Goal: Information Seeking & Learning: Understand process/instructions

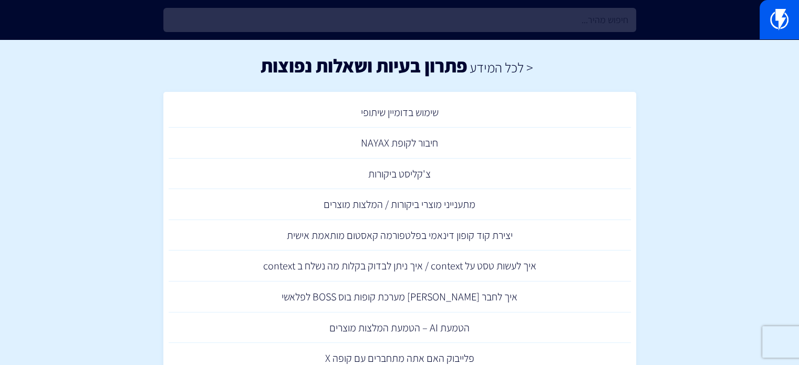
click at [448, 17] on input "text" at bounding box center [399, 20] width 473 height 24
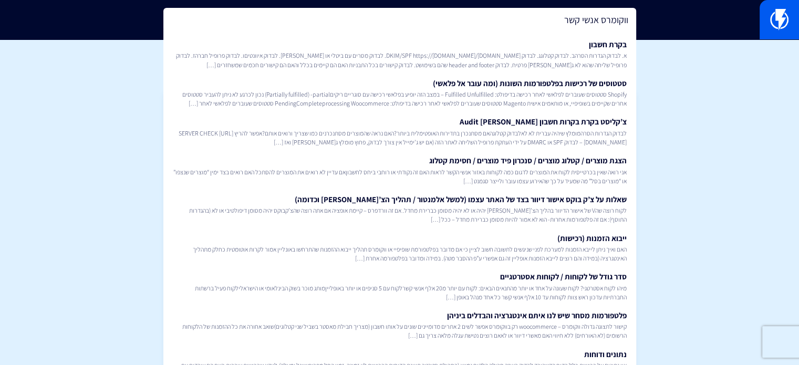
drag, startPoint x: 563, startPoint y: 23, endPoint x: 597, endPoint y: 23, distance: 33.6
click at [597, 23] on input "ווקומרס אנשי קשר" at bounding box center [399, 20] width 473 height 24
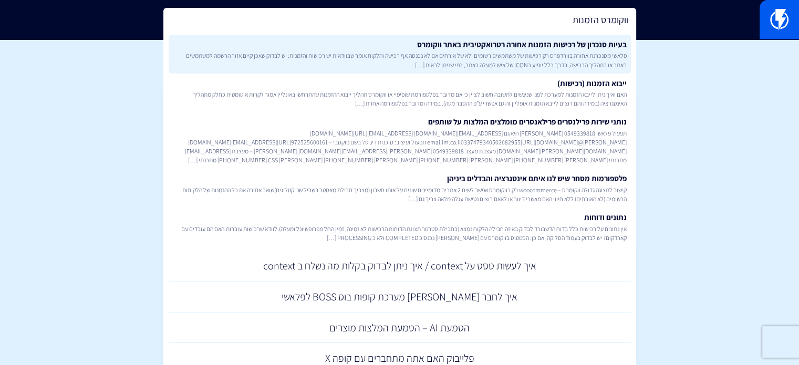
type input "ווקומרס הזמנות"
click at [565, 50] on link "בעיות סנכרון של רכישות הזמנות אחורה רטרואקטיבית באתר ווקומרס פלאשי מסנכרנת אחור…" at bounding box center [400, 54] width 462 height 39
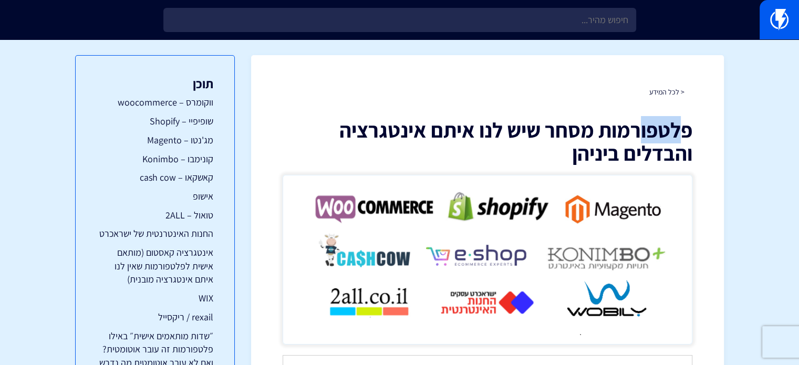
drag, startPoint x: 683, startPoint y: 131, endPoint x: 526, endPoint y: 134, distance: 157.6
click at [537, 134] on h1 "פלטפורמות מסחר שיש לנו איתם אינטגרציה והבדלים ביניהן" at bounding box center [488, 141] width 410 height 46
click at [503, 144] on h1 "פלטפורמות מסחר שיש לנו איתם אינטגרציה והבדלים ביניהן" at bounding box center [488, 141] width 410 height 46
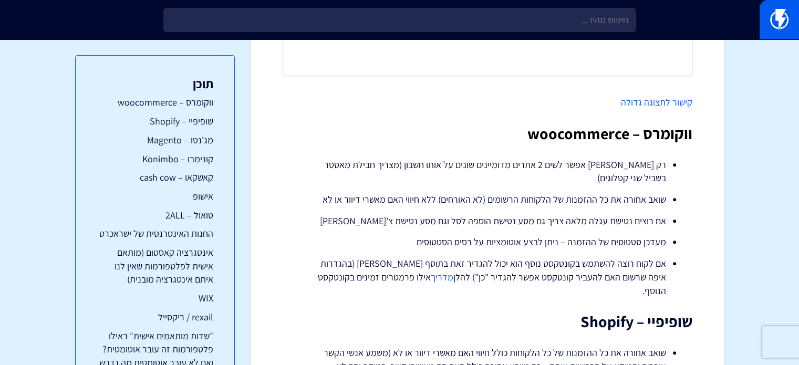
scroll to position [630, 0]
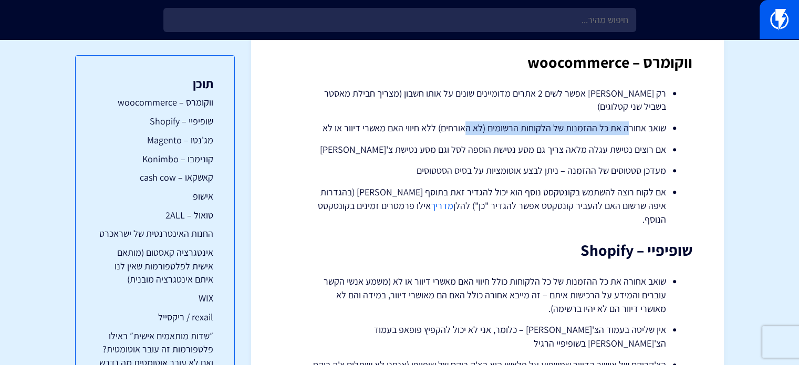
drag, startPoint x: 548, startPoint y: 130, endPoint x: 469, endPoint y: 128, distance: 79.9
click at [469, 128] on li "שואב אחורה את כל ההזמנות של הלקוחות הרשומים (לא האורחים) ללא חיווי האם מאשרי די…" at bounding box center [487, 128] width 357 height 14
click at [541, 132] on li "שואב אחורה את כל ההזמנות של הלקוחות הרשומים (לא האורחים) ללא חיווי האם מאשרי די…" at bounding box center [487, 128] width 357 height 14
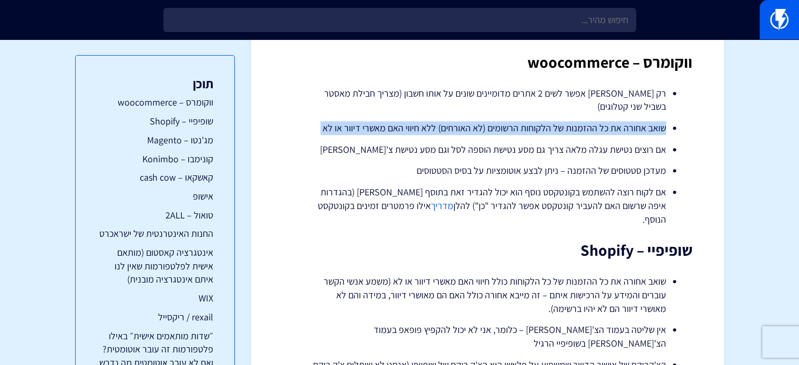
click at [541, 132] on li "שואב אחורה את כל ההזמנות של הלקוחות הרשומים (לא האורחים) ללא חיווי האם מאשרי די…" at bounding box center [487, 128] width 357 height 14
click at [460, 128] on li "שואב אחורה את כל ההזמנות של הלקוחות הרשומים (לא האורחים) ללא חיווי האם מאשרי די…" at bounding box center [487, 128] width 357 height 14
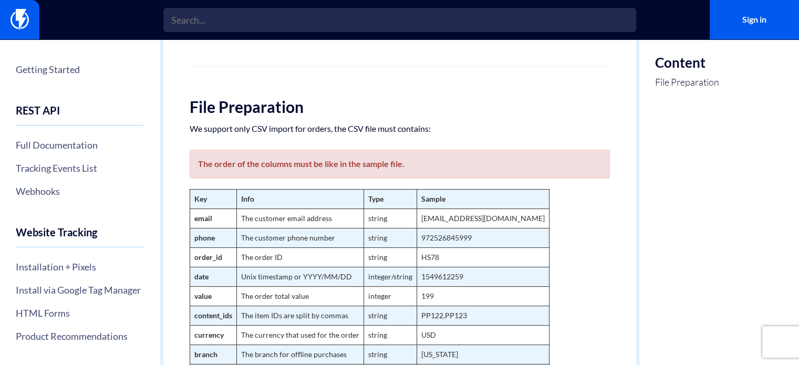
scroll to position [73, 0]
